Goal: Information Seeking & Learning: Understand process/instructions

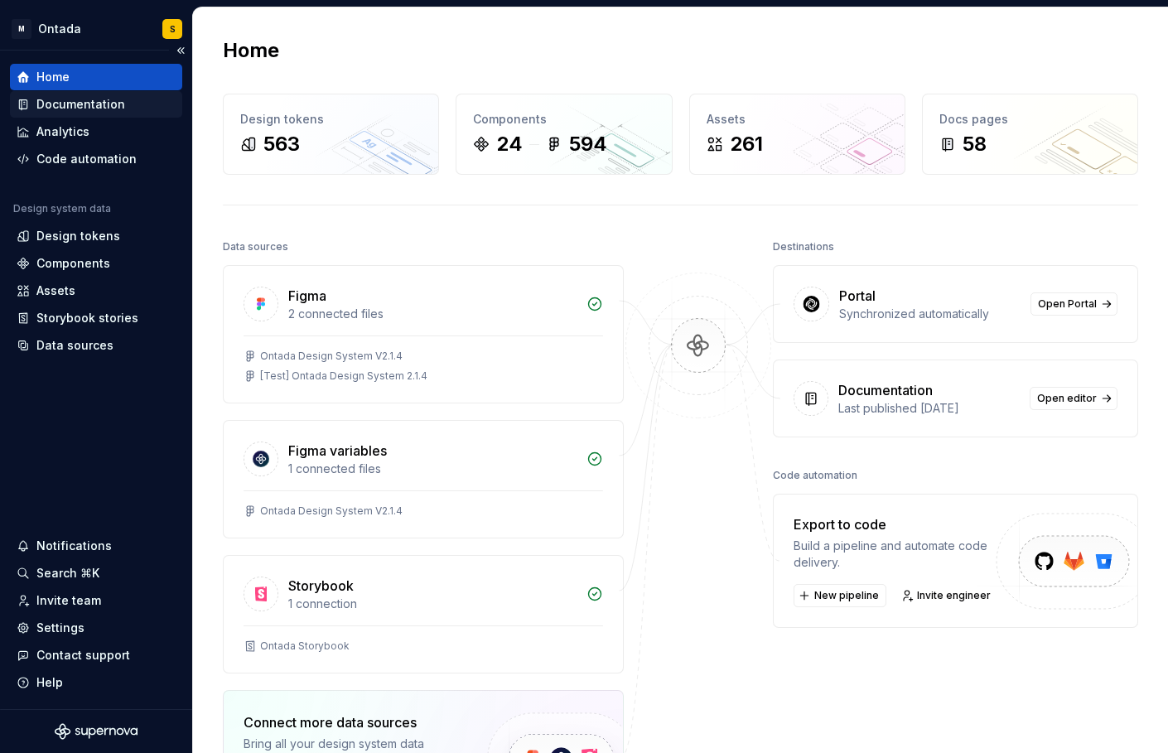
click at [94, 105] on div "Documentation" at bounding box center [80, 104] width 89 height 17
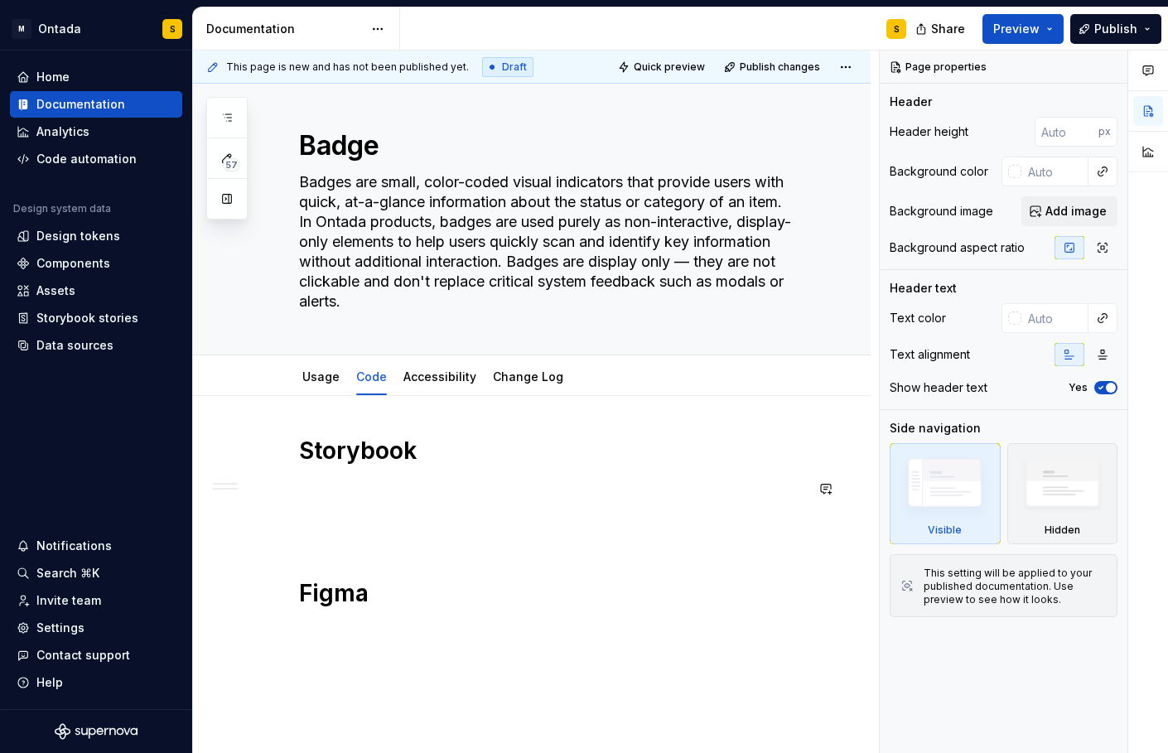
scroll to position [49, 0]
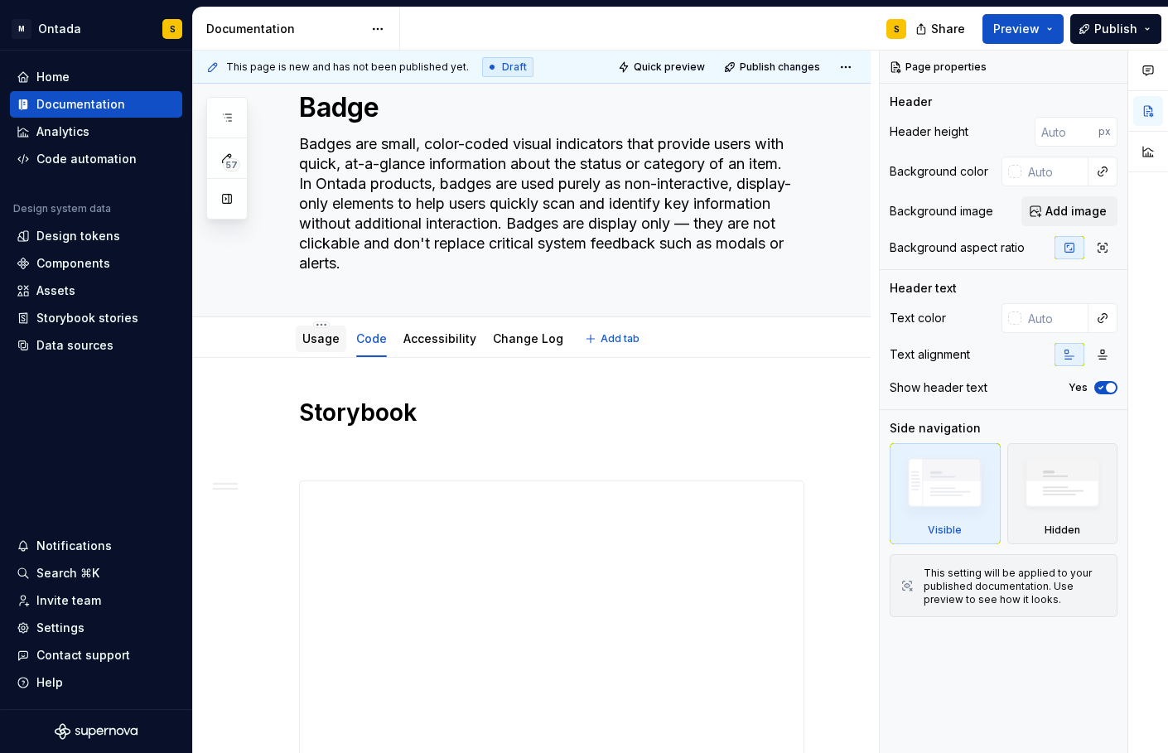
click at [307, 336] on link "Usage" at bounding box center [320, 338] width 37 height 14
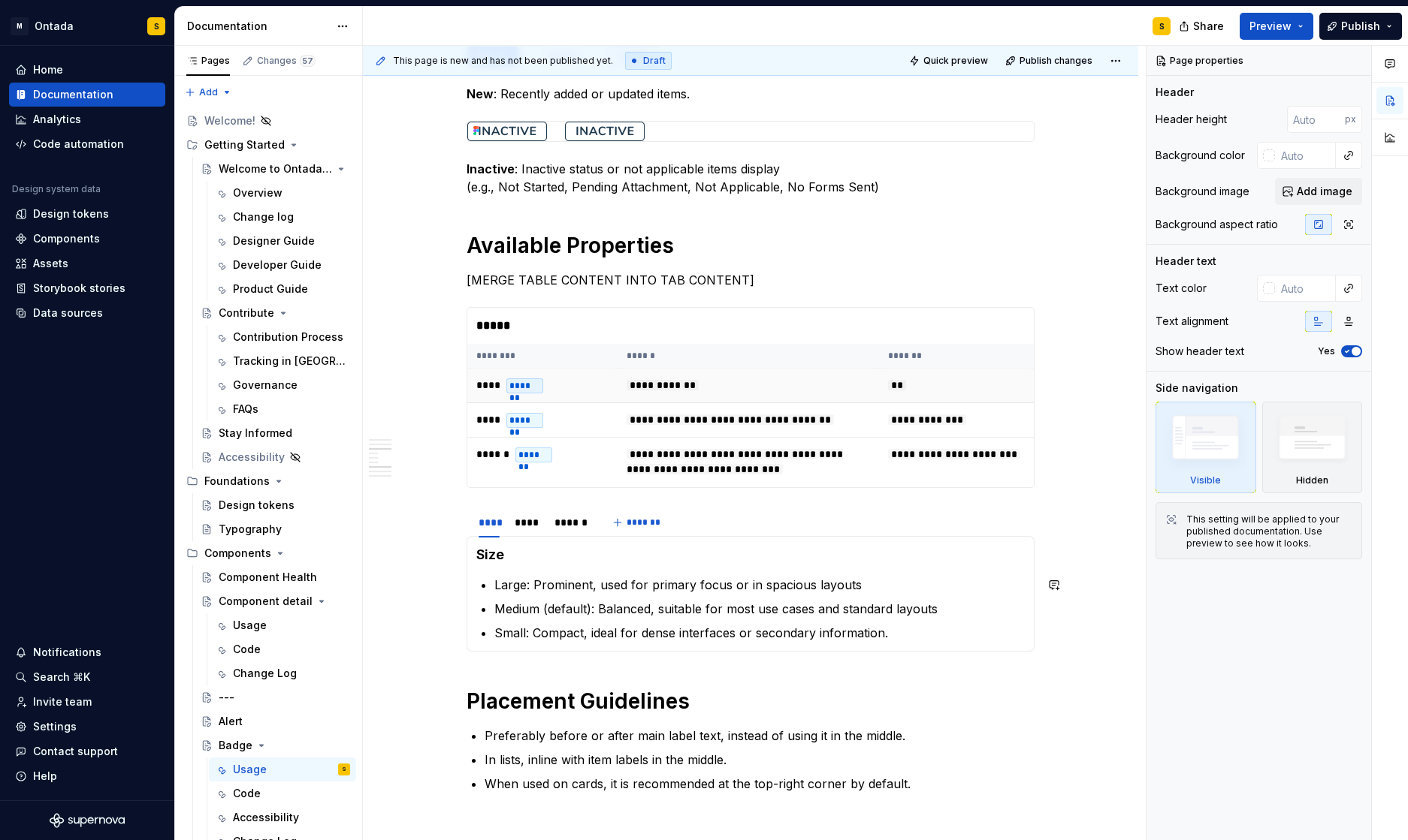
scroll to position [1347, 0]
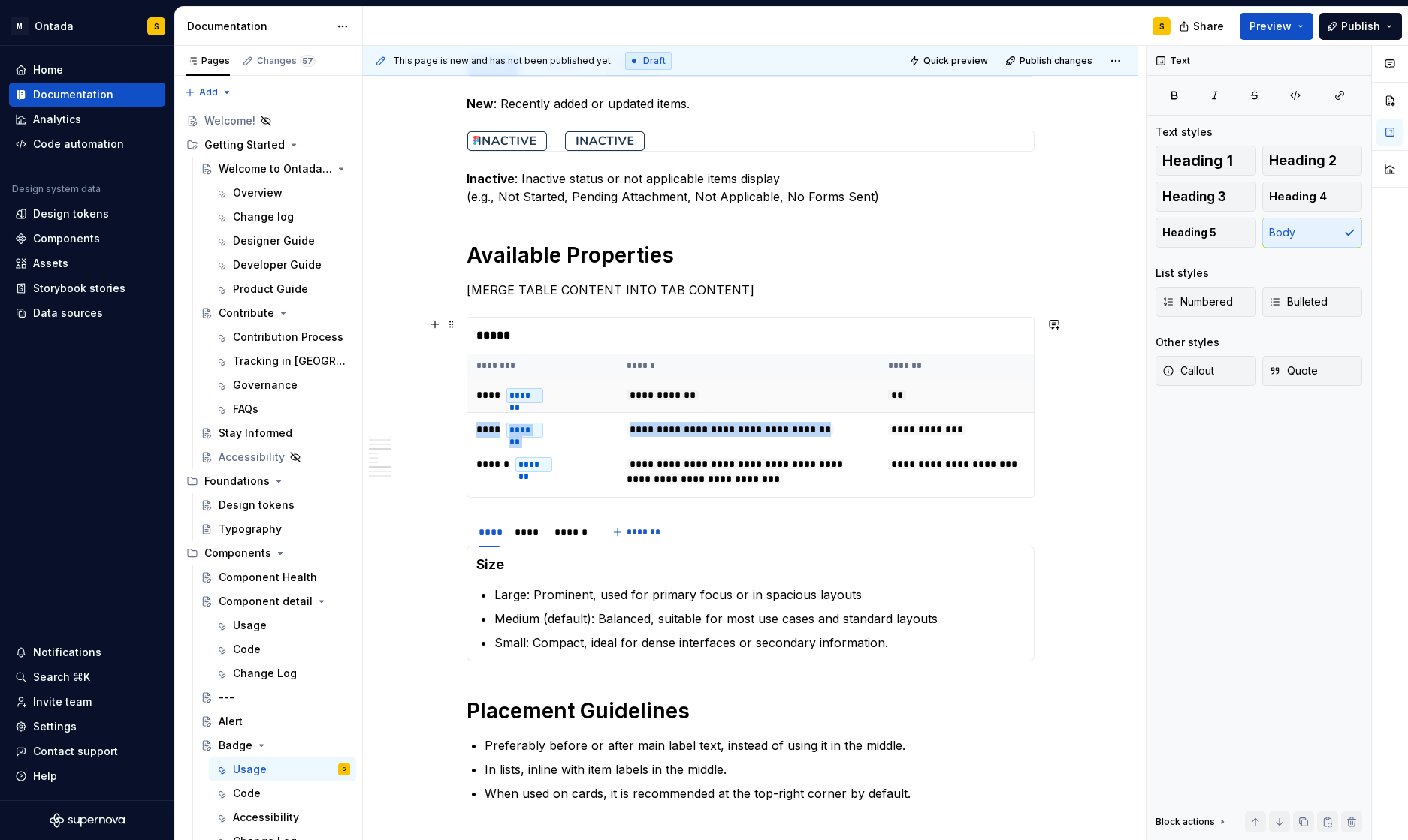
drag, startPoint x: 895, startPoint y: 361, endPoint x: 938, endPoint y: 381, distance: 47.4
click at [977, 415] on table "**********" at bounding box center [750, 424] width 567 height 142
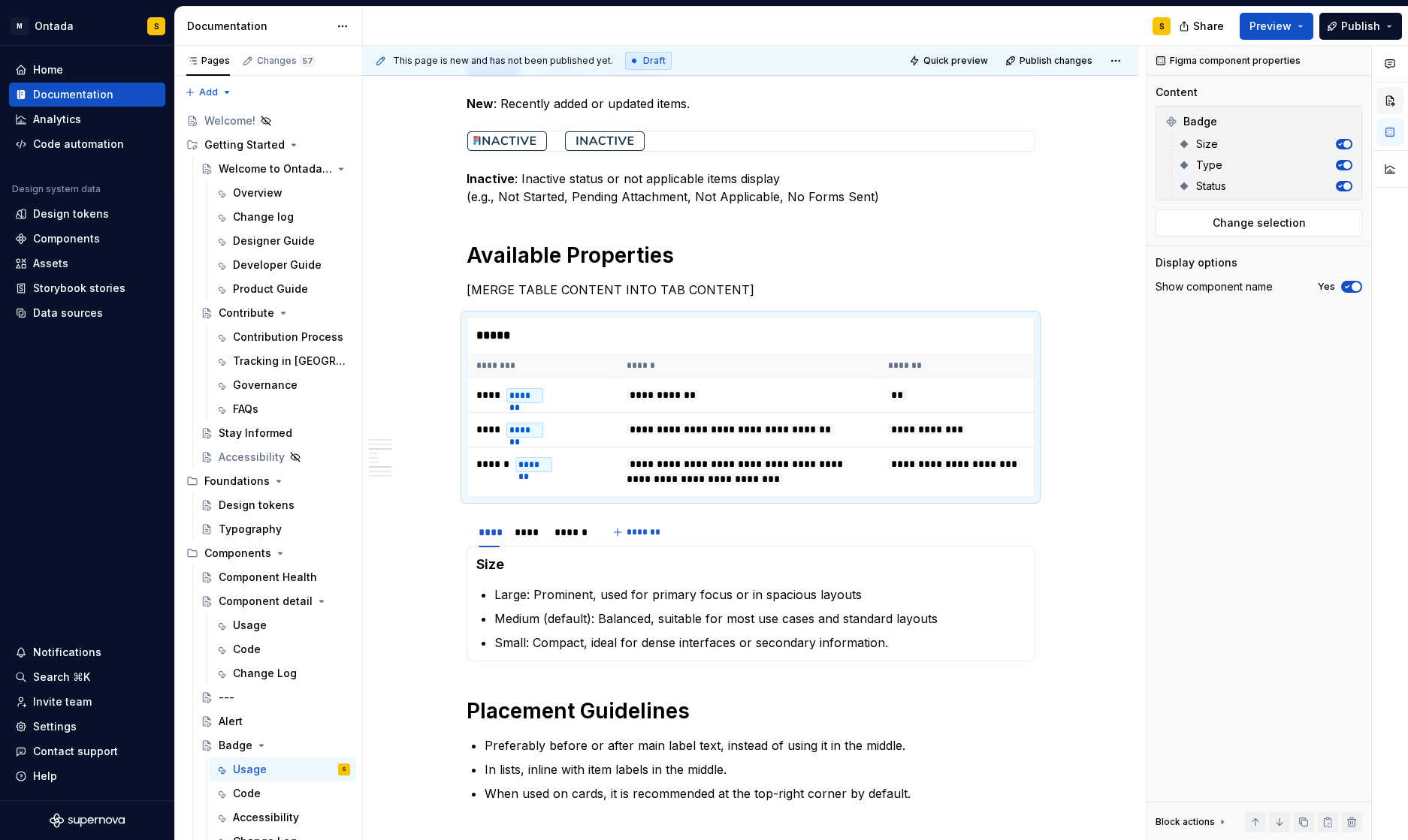
type textarea "*"
